Goal: Information Seeking & Learning: Stay updated

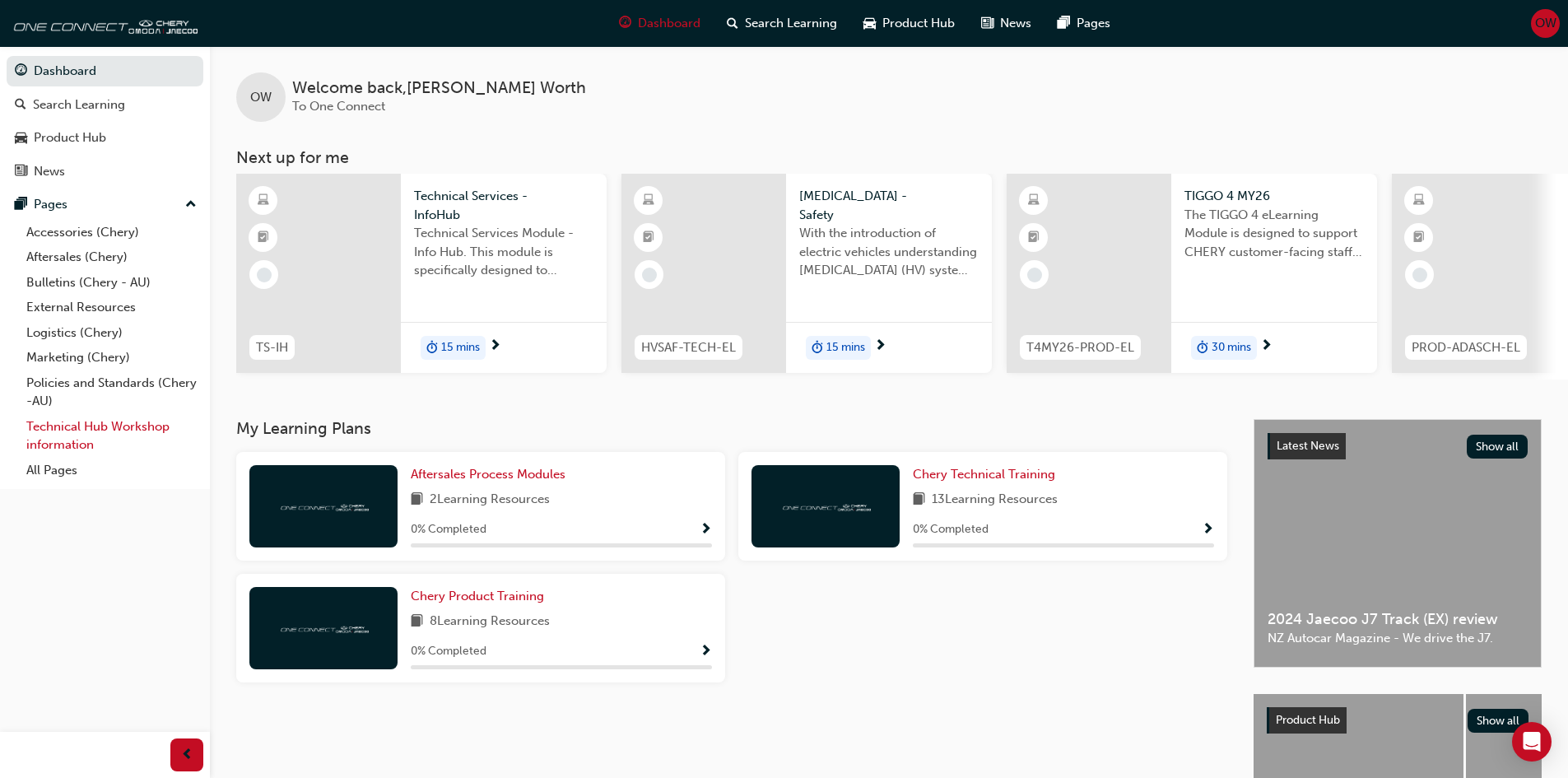
click at [59, 434] on link "Technical Hub Workshop information" at bounding box center [112, 435] width 183 height 44
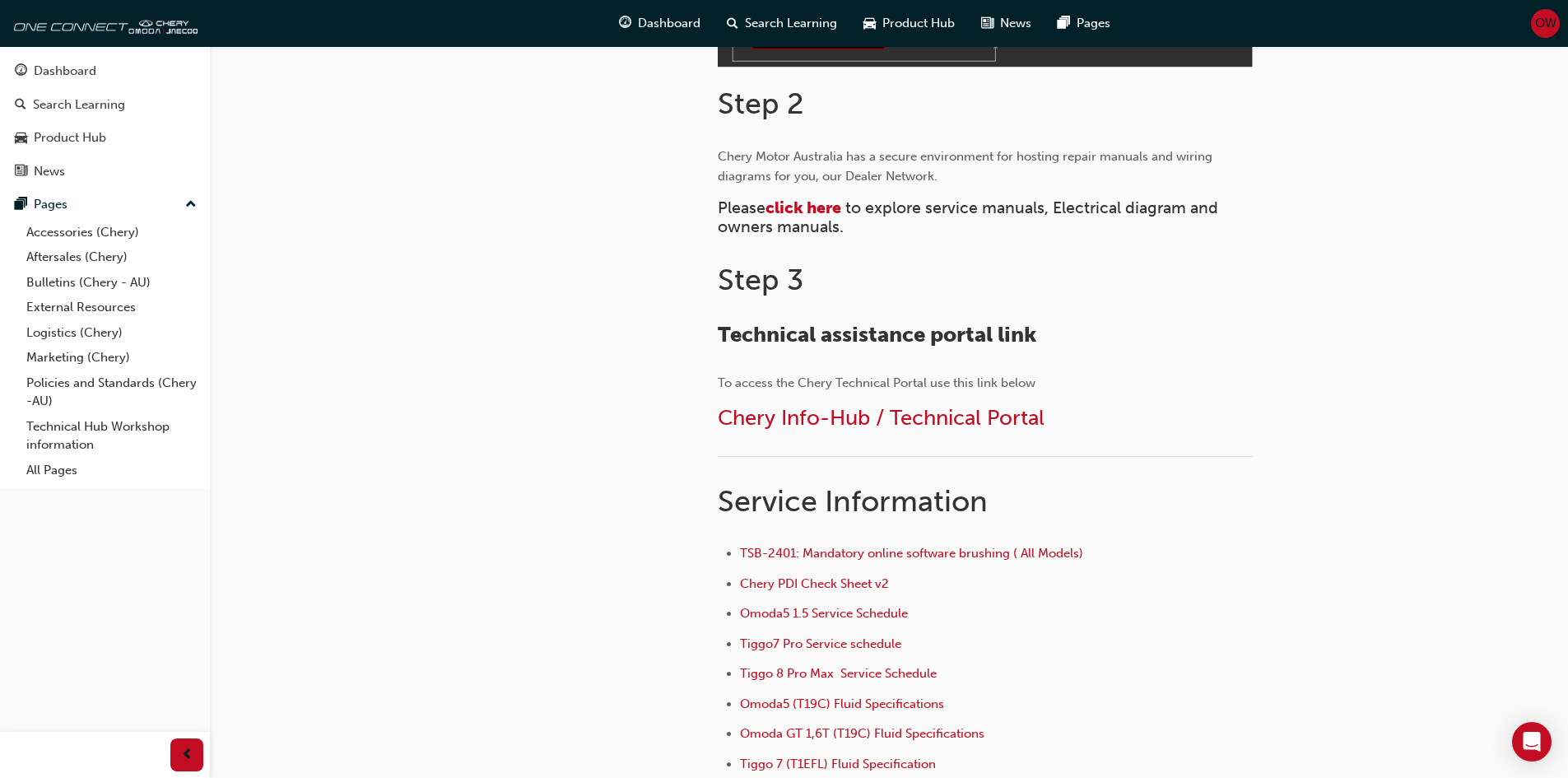
scroll to position [658, 0]
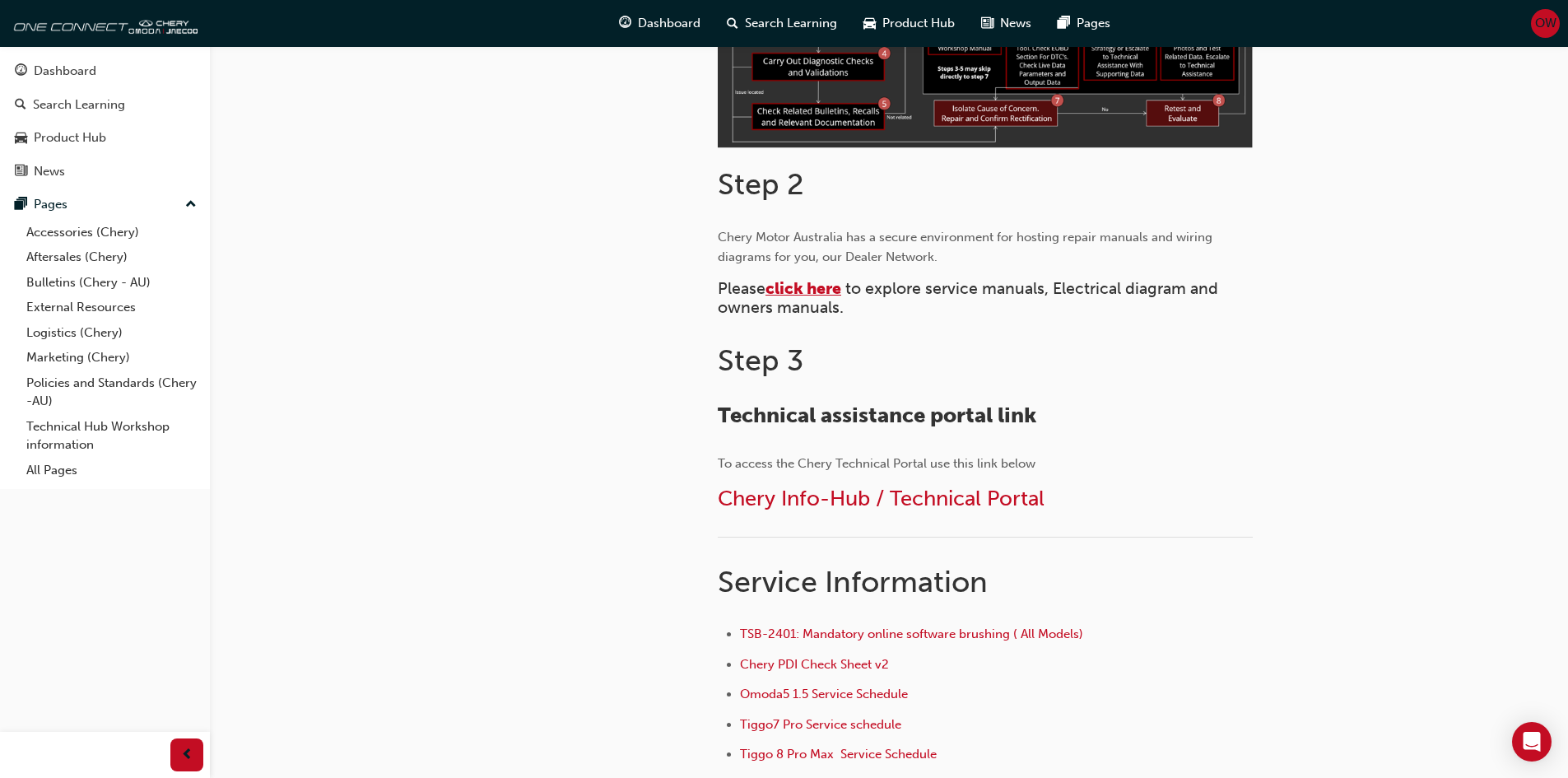
click at [821, 284] on span "click here" at bounding box center [803, 288] width 76 height 19
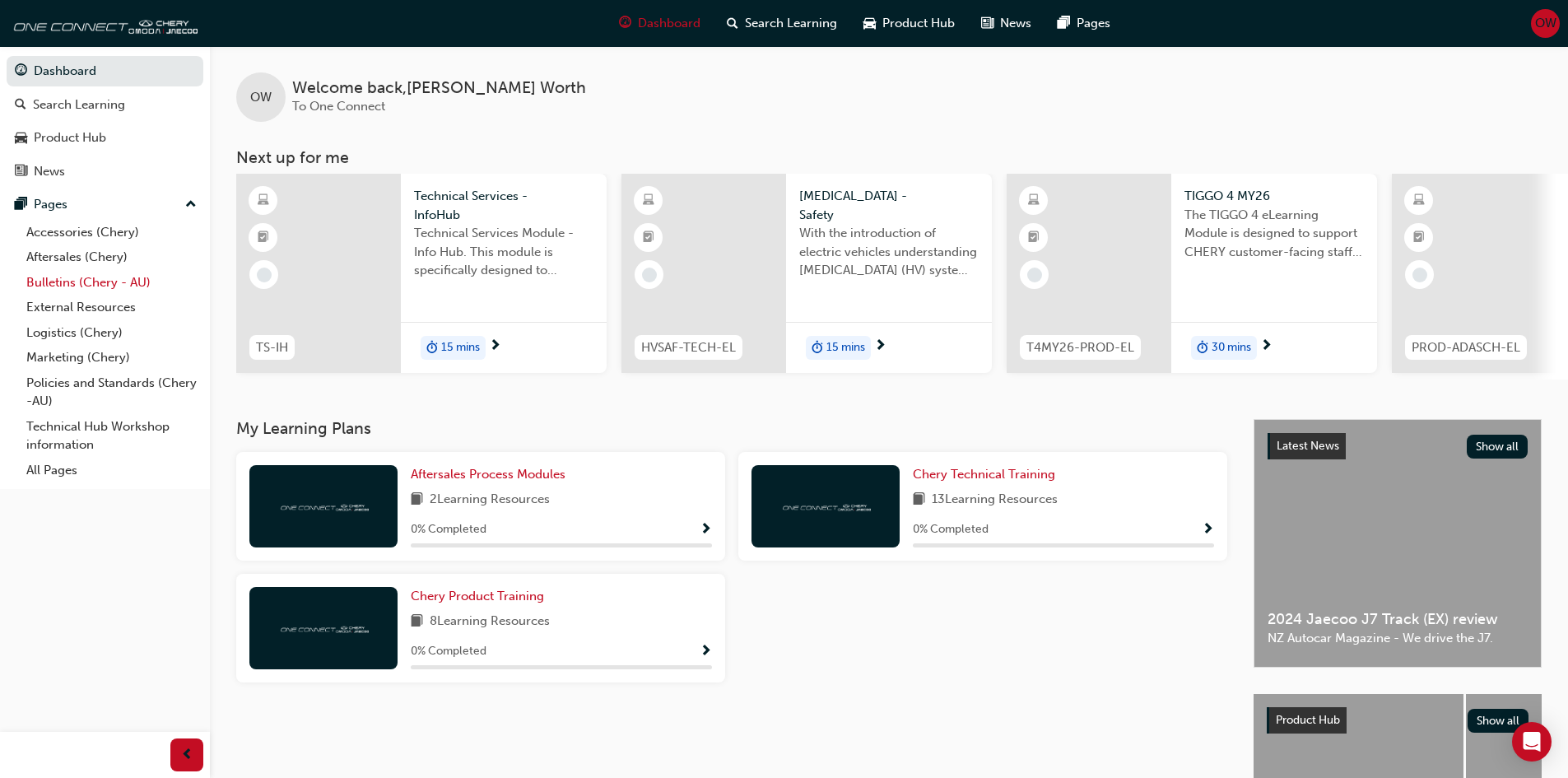
click at [69, 280] on link "Bulletins (Chery - AU)" at bounding box center [112, 283] width 183 height 26
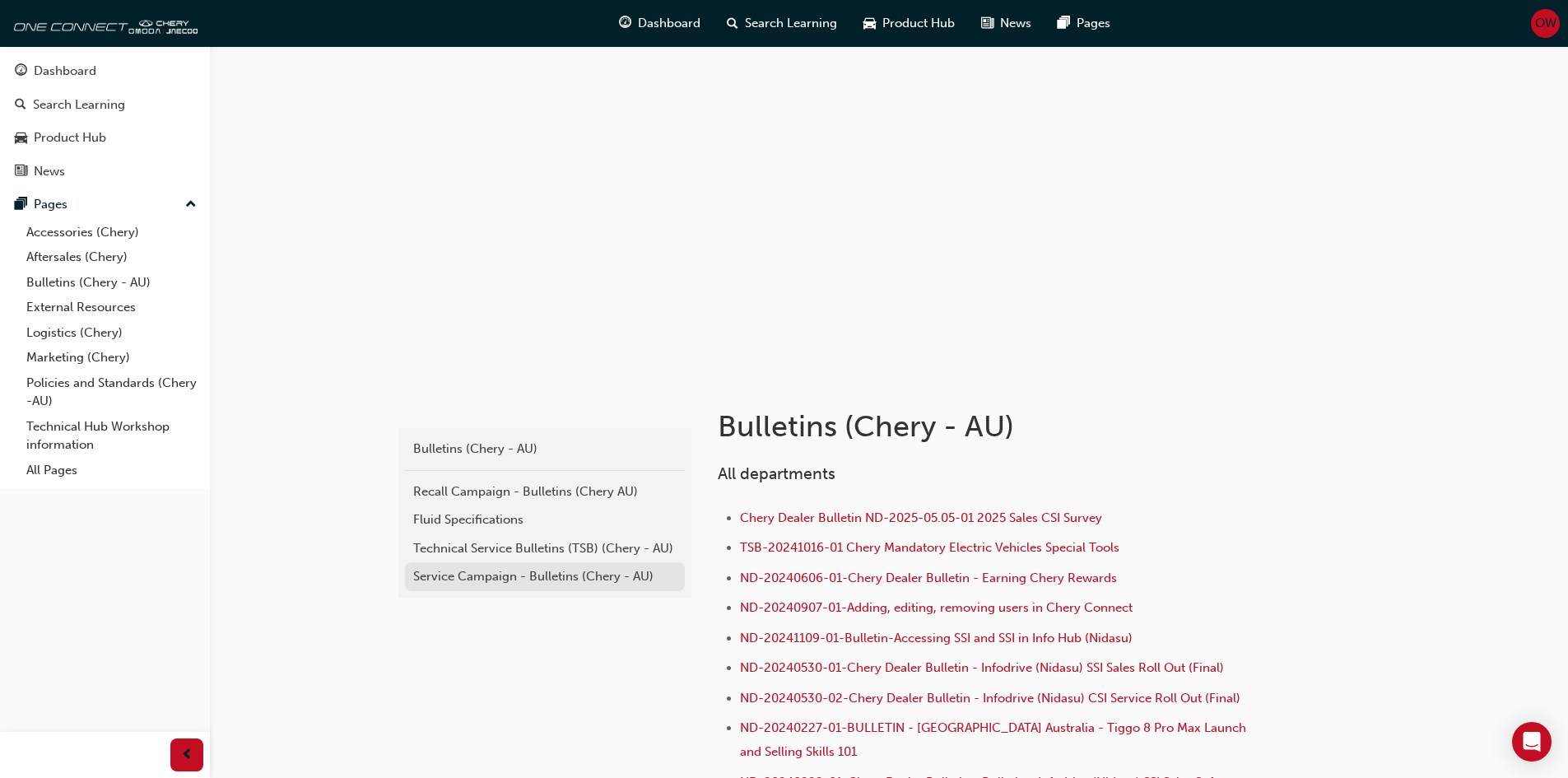
click at [455, 574] on div "Service Campaign - Bulletins (Chery - AU)" at bounding box center [545, 576] width 263 height 19
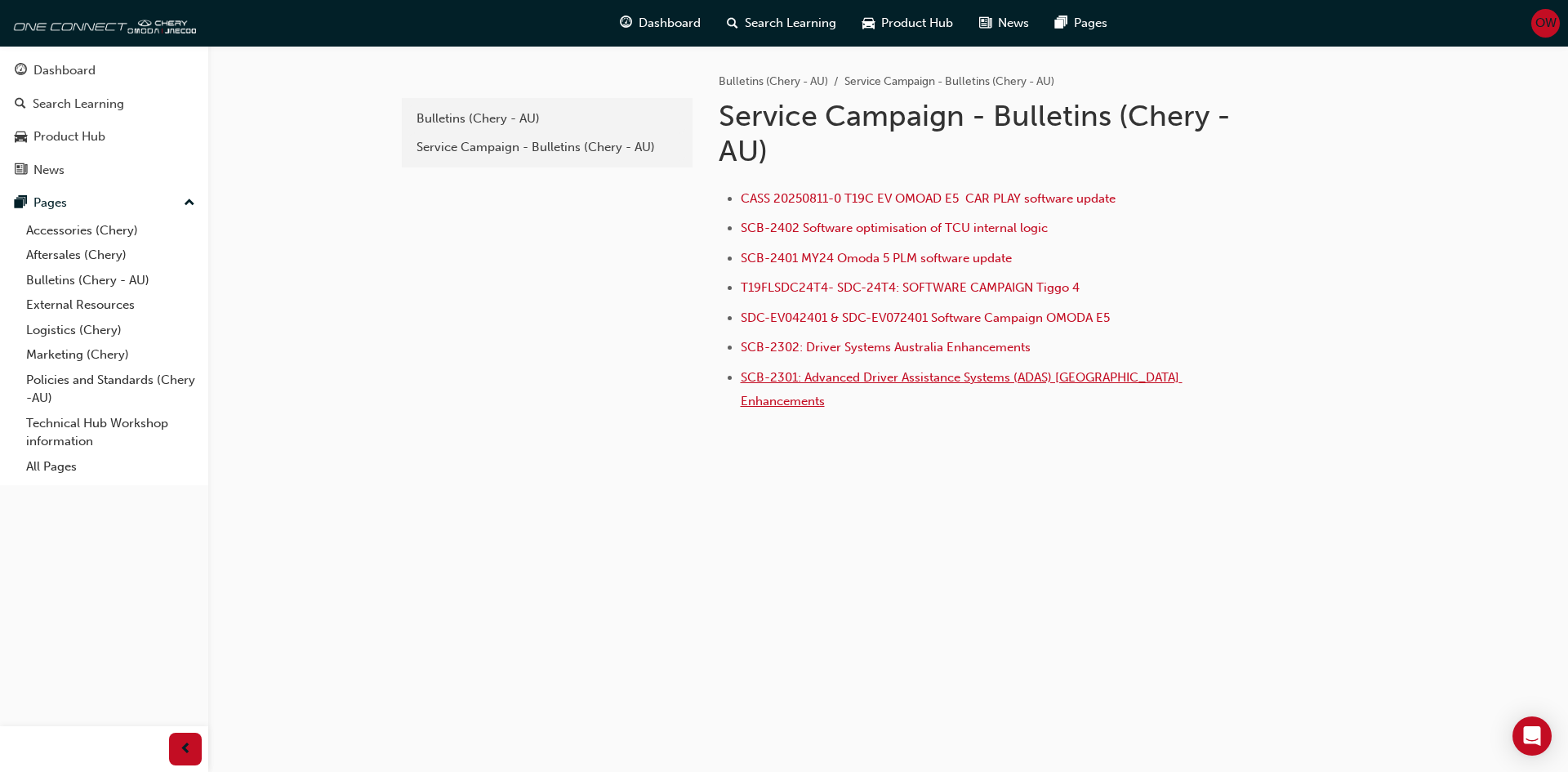
click at [801, 377] on span "SCB-2301: Advanced Driver Assistance Systems (ADAS) [GEOGRAPHIC_DATA] Enhanceme…" at bounding box center [961, 388] width 442 height 39
click at [830, 344] on span "SCB-2302: Driver Systems Australia Enhancements" at bounding box center [885, 347] width 290 height 15
click at [842, 381] on span "SCB-2301: Advanced Driver Assistance Systems (ADAS) [GEOGRAPHIC_DATA] Enhanceme…" at bounding box center [961, 388] width 442 height 39
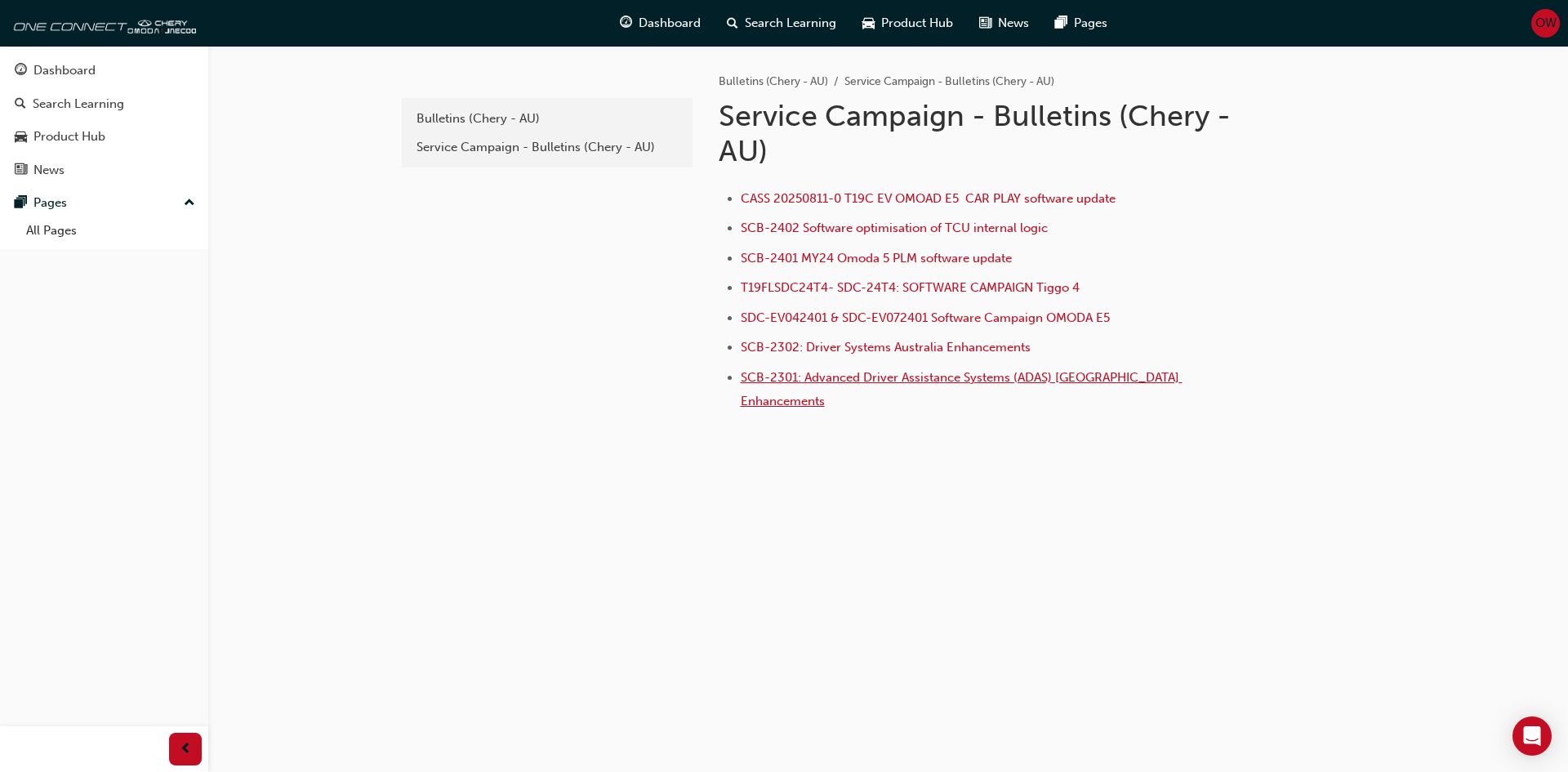
click at [805, 383] on span "SCB-2301: Advanced Driver Assistance Systems (ADAS) [GEOGRAPHIC_DATA] Enhanceme…" at bounding box center [961, 388] width 442 height 39
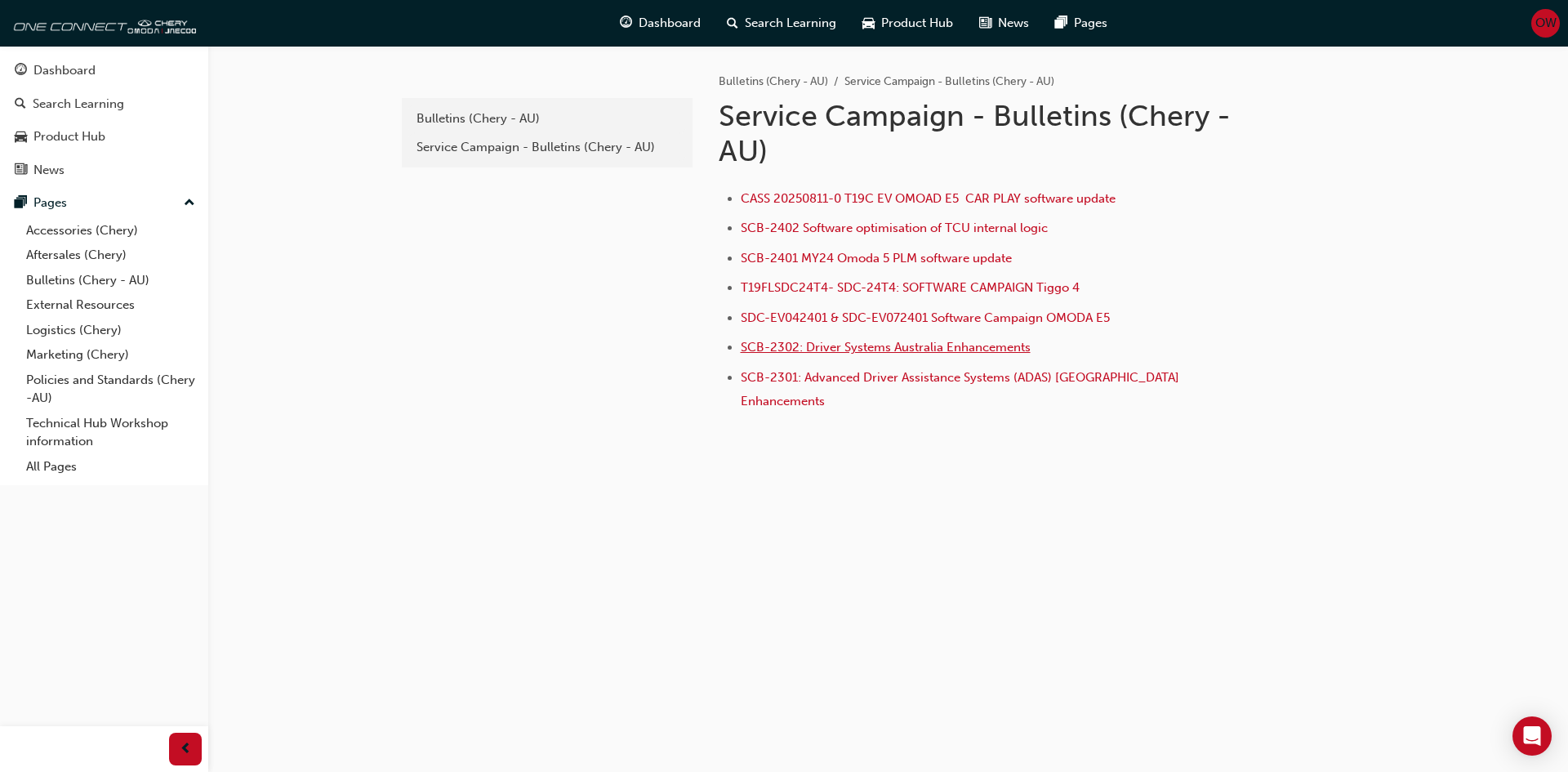
click at [831, 347] on span "SCB-2302: Driver Systems Australia Enhancements" at bounding box center [885, 347] width 290 height 15
